Goal: Task Accomplishment & Management: Use online tool/utility

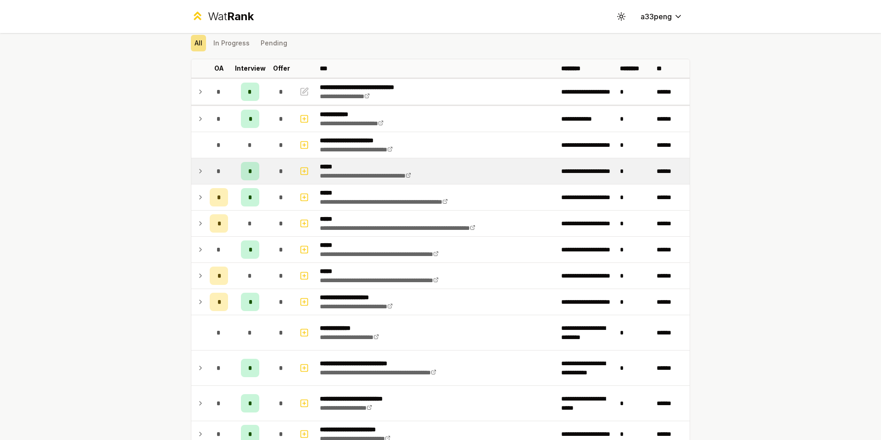
scroll to position [46, 0]
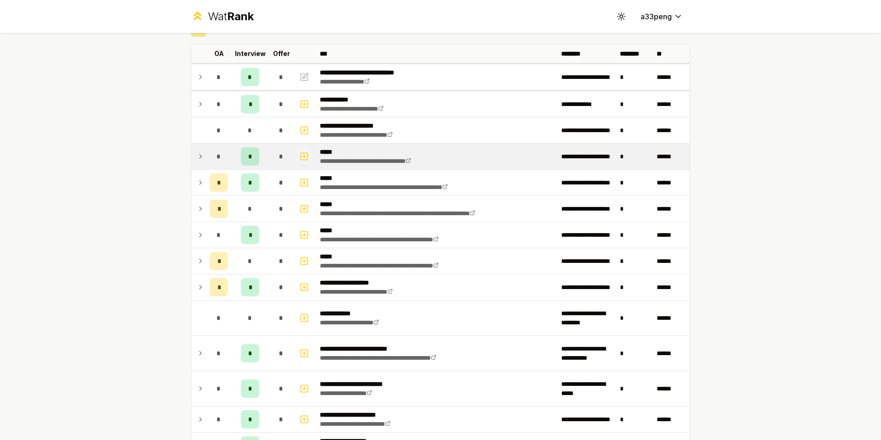
click at [301, 156] on rect "button" at bounding box center [304, 156] width 7 height 7
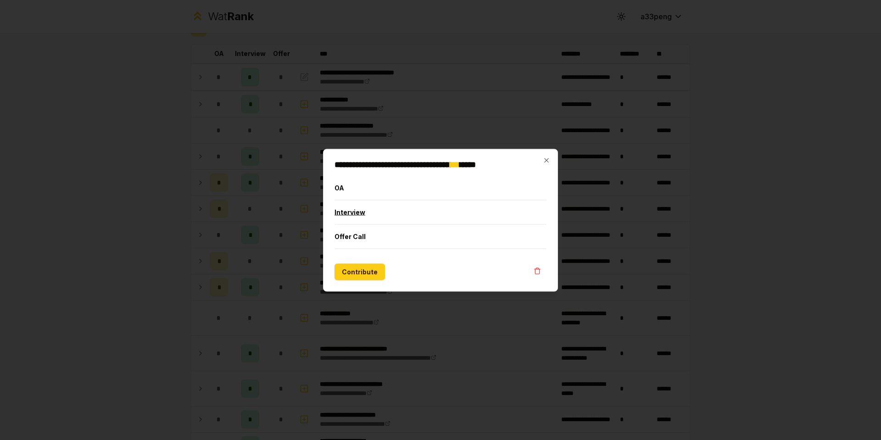
click at [364, 205] on button "Interview" at bounding box center [440, 212] width 212 height 24
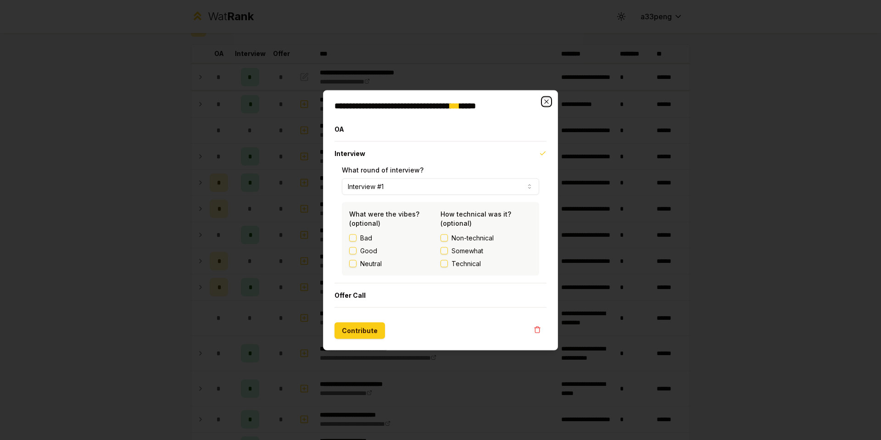
click at [543, 102] on icon "button" at bounding box center [546, 101] width 7 height 7
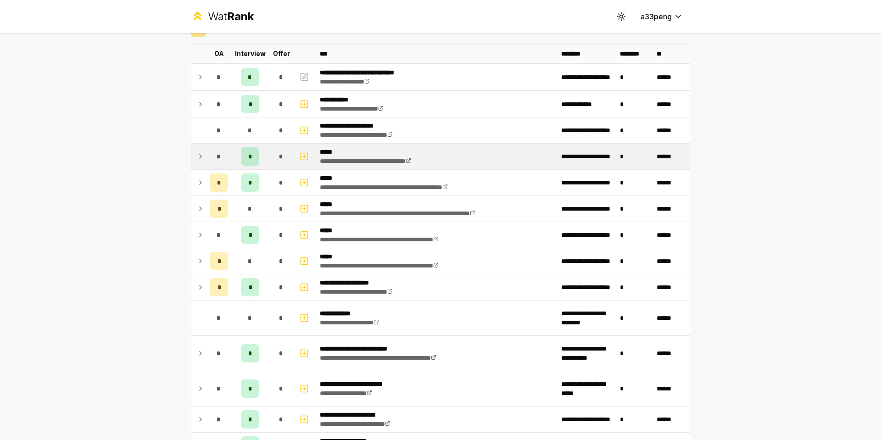
click at [283, 161] on div "*" at bounding box center [281, 156] width 18 height 18
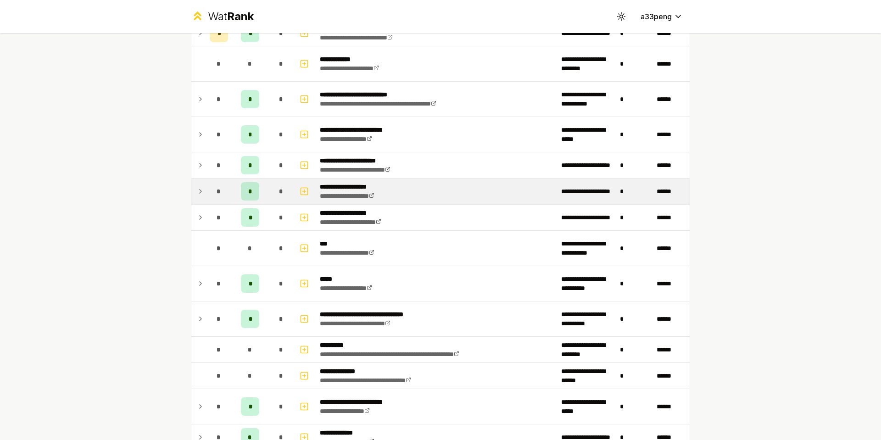
scroll to position [367, 0]
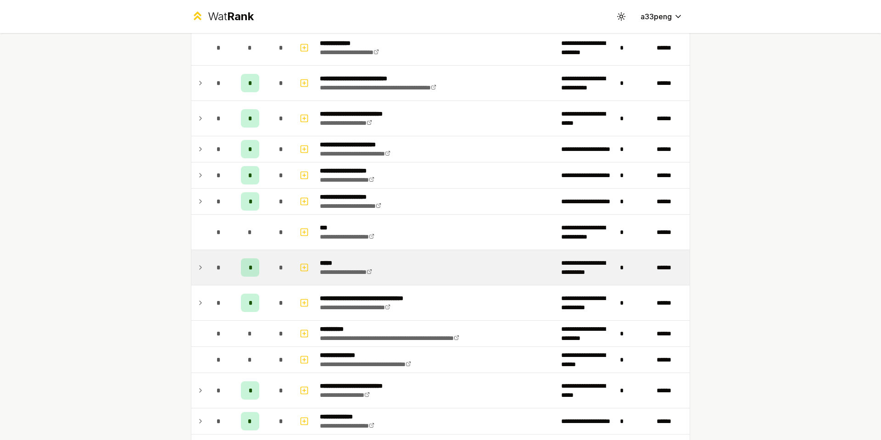
click at [202, 267] on tr "**********" at bounding box center [440, 267] width 498 height 35
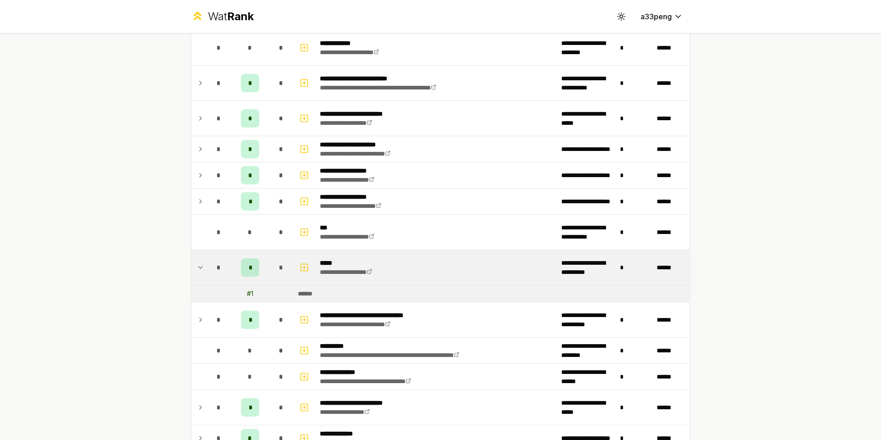
click at [200, 267] on icon at bounding box center [200, 267] width 7 height 11
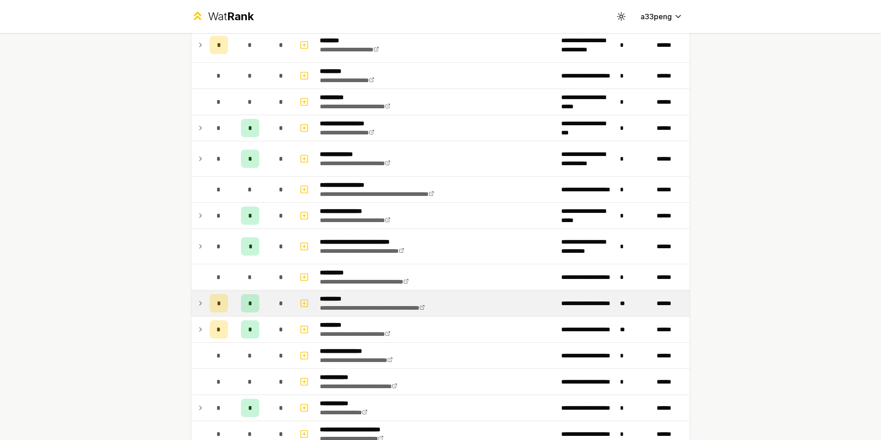
scroll to position [826, 0]
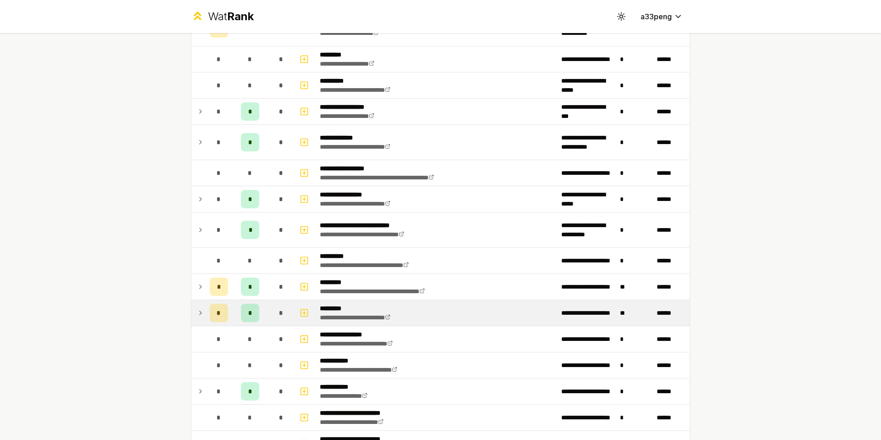
click at [193, 310] on td at bounding box center [198, 313] width 15 height 26
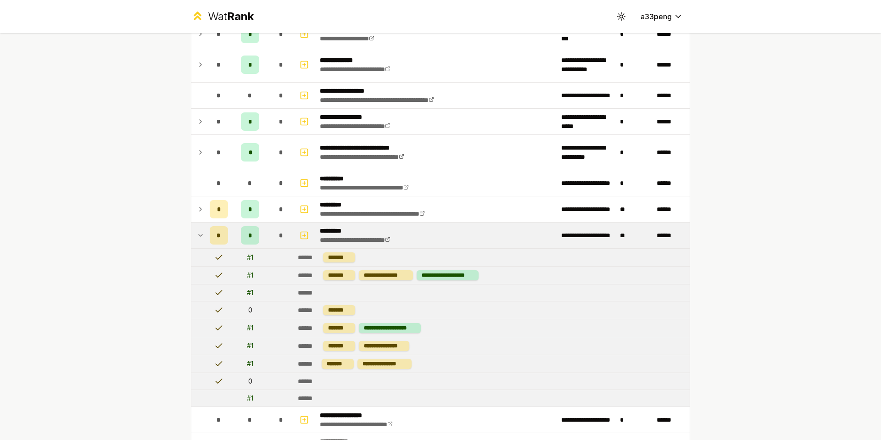
scroll to position [917, 0]
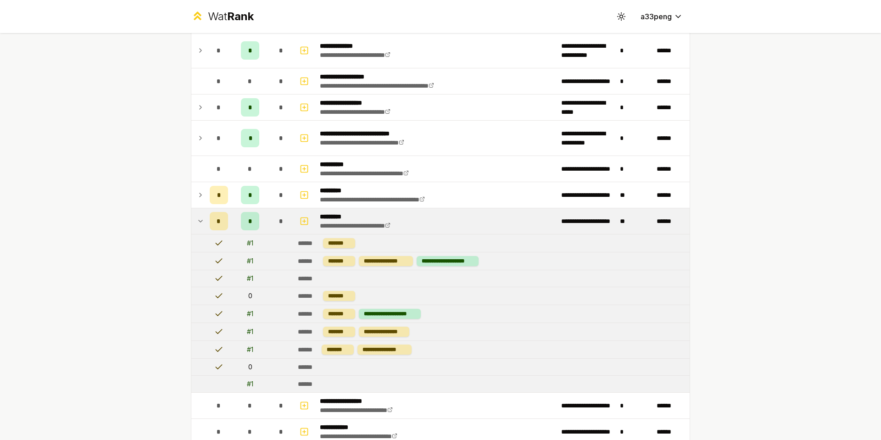
click at [200, 224] on icon at bounding box center [200, 221] width 7 height 11
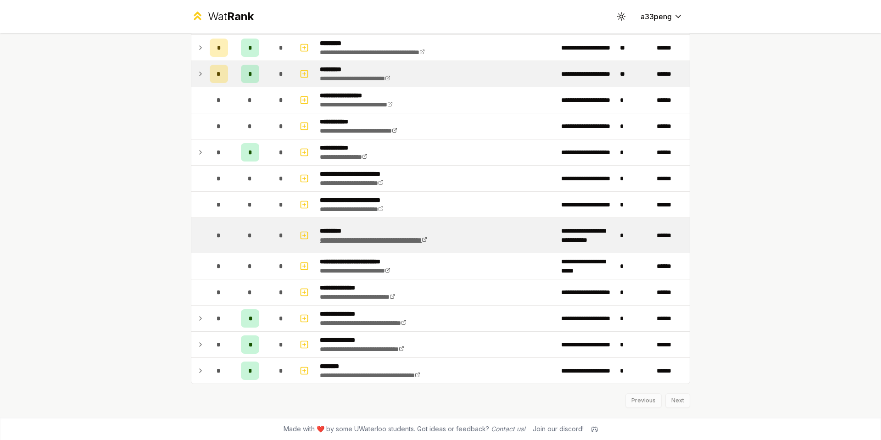
scroll to position [1066, 0]
